Goal: Task Accomplishment & Management: Complete application form

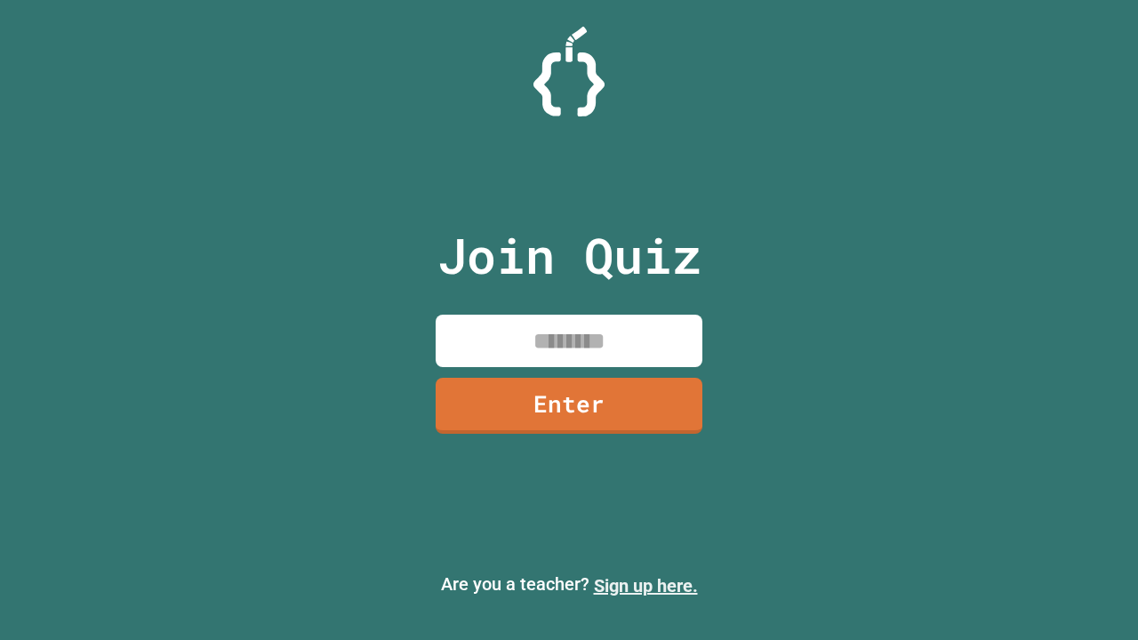
click at [646, 586] on link "Sign up here." at bounding box center [646, 585] width 104 height 21
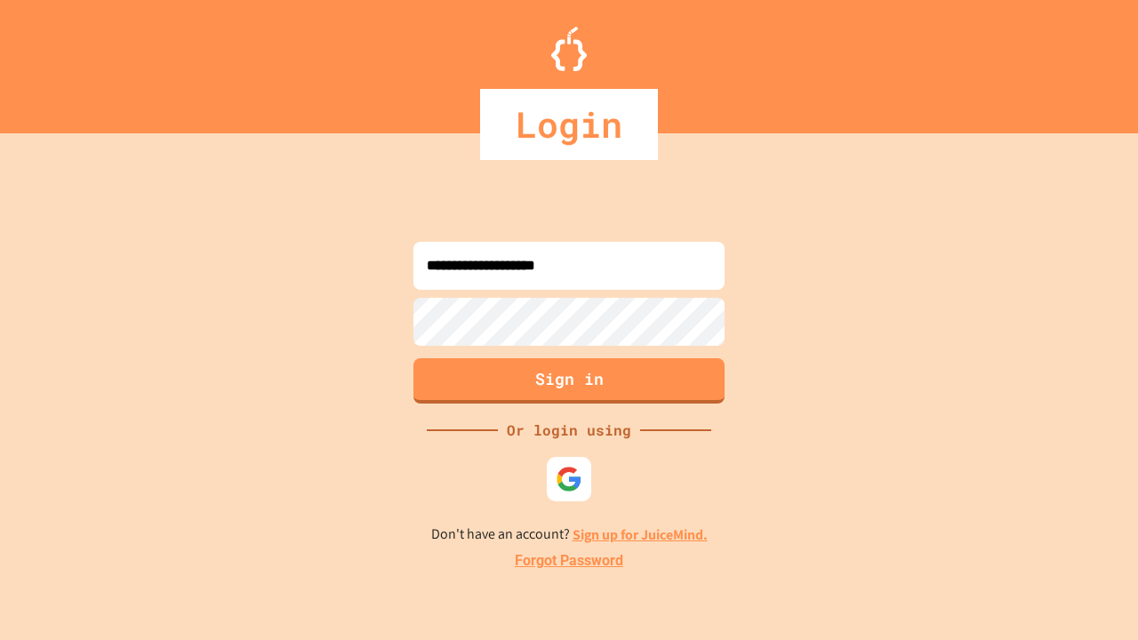
type input "**********"
